Goal: Find specific page/section: Find specific page/section

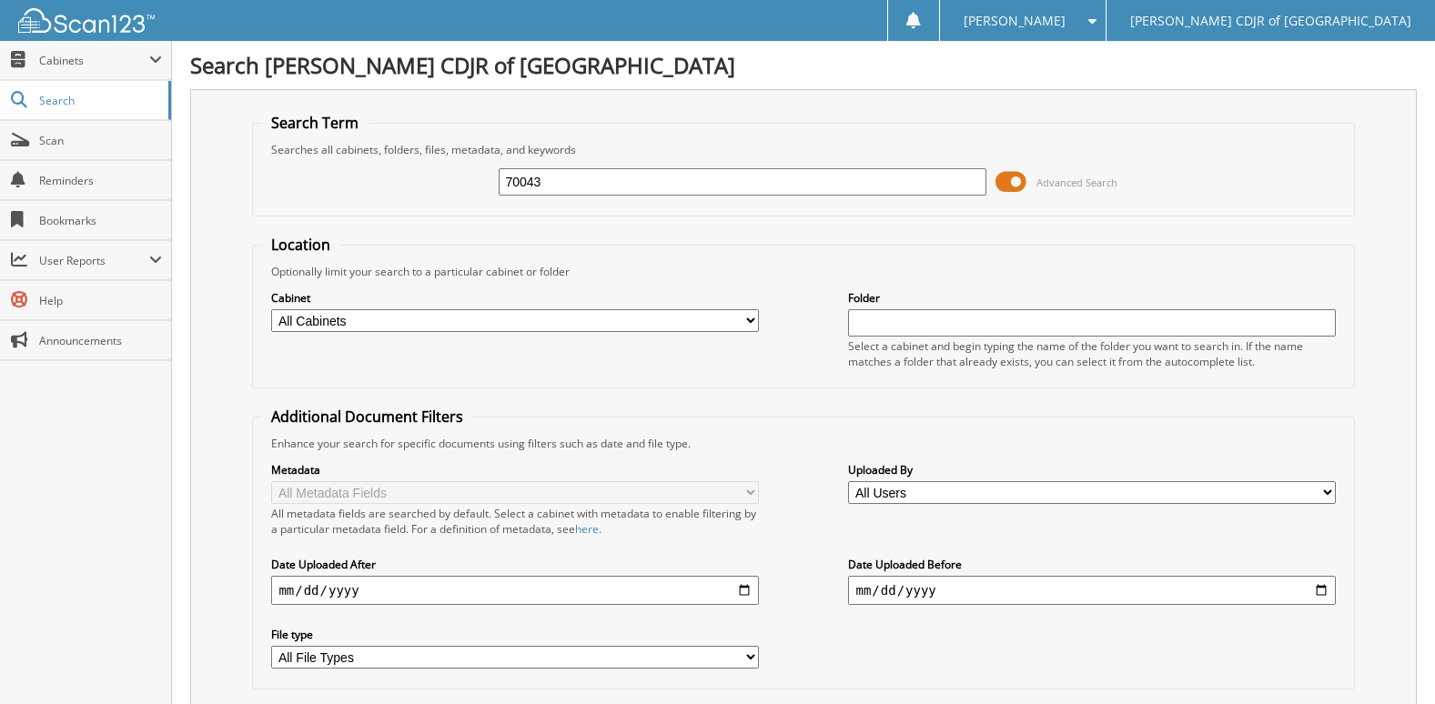
type input "70043"
click at [78, 60] on span "Cabinets" at bounding box center [94, 60] width 110 height 15
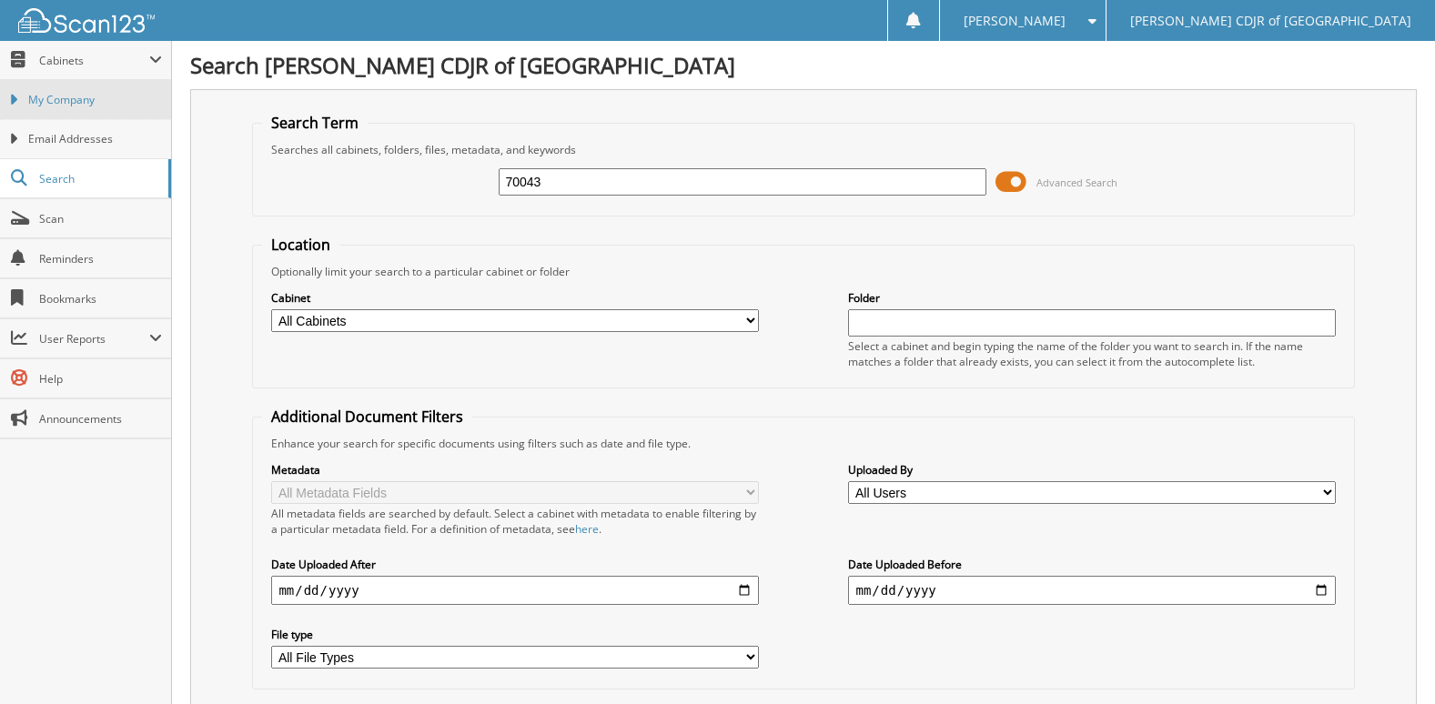
click at [64, 99] on span "My Company" at bounding box center [95, 100] width 134 height 16
